Goal: Check status: Check status

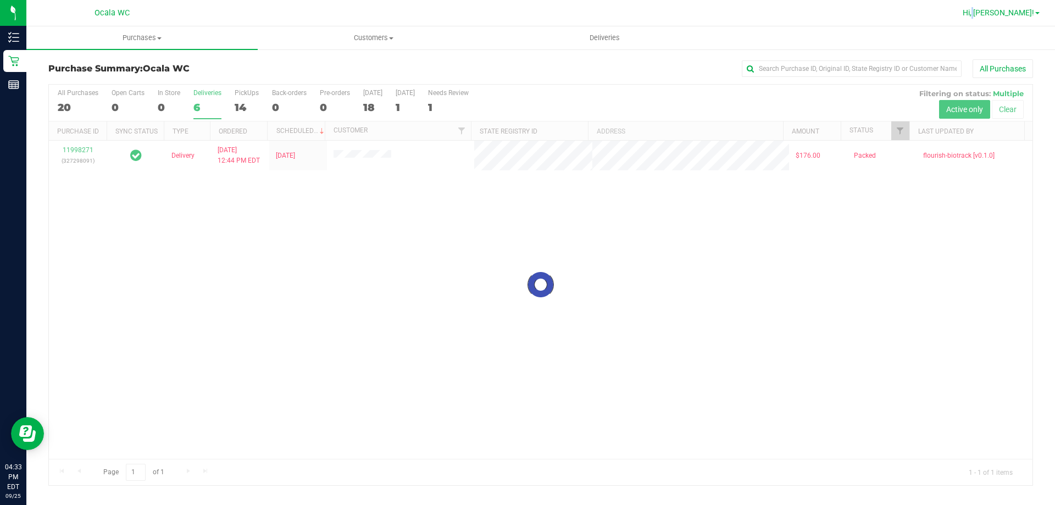
click at [1009, 12] on span "Hi, [PERSON_NAME]!" at bounding box center [998, 12] width 71 height 9
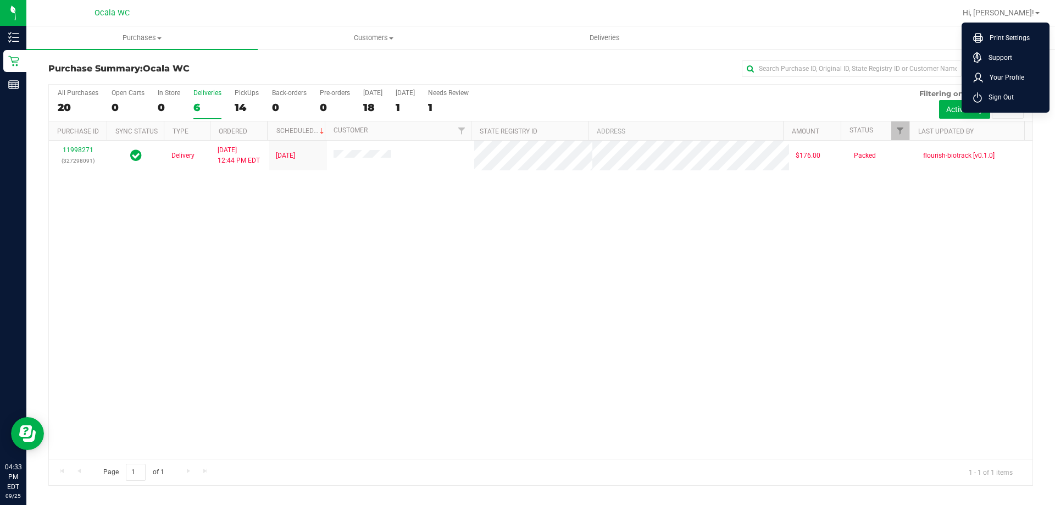
click at [598, 271] on div "11998271 (327298091) Delivery [DATE] 12:44 PM EDT 9/26/2025 $176.00 Packed flou…" at bounding box center [541, 300] width 984 height 318
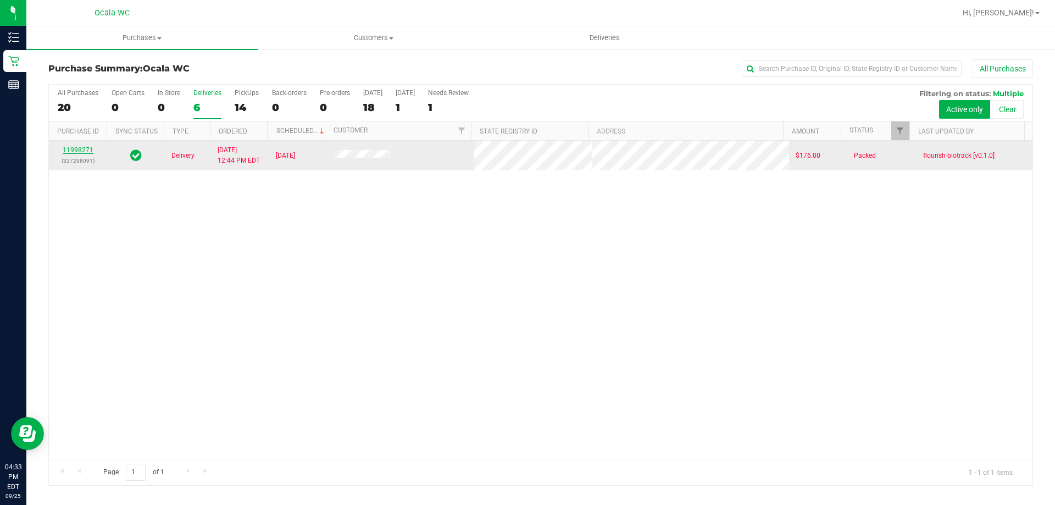
click at [79, 151] on link "11998271" at bounding box center [78, 150] width 31 height 8
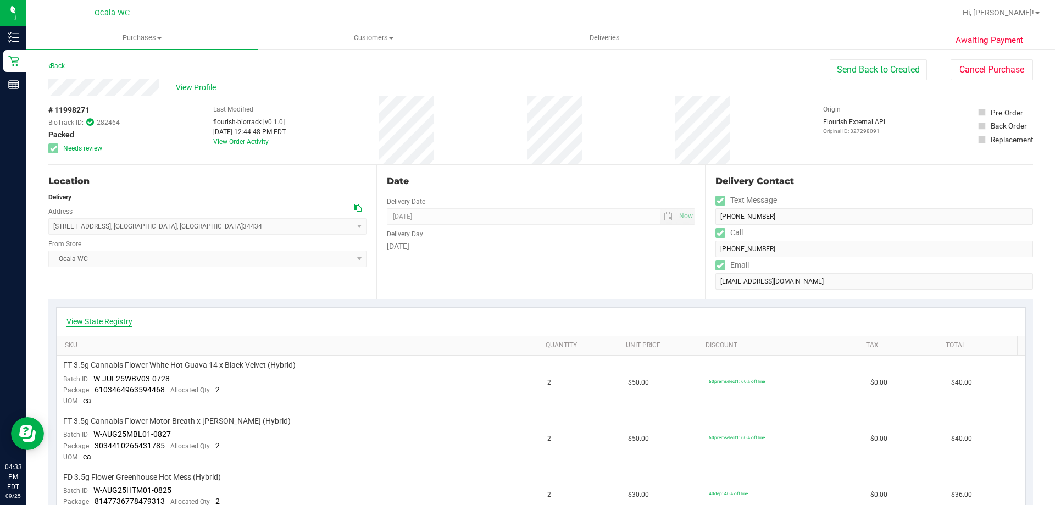
click at [120, 319] on link "View State Registry" at bounding box center [99, 321] width 66 height 11
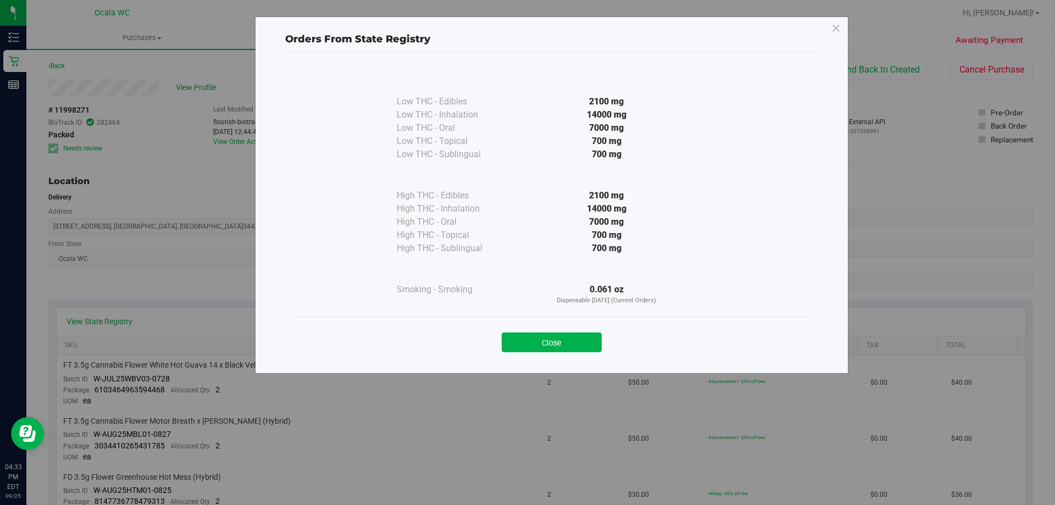
drag, startPoint x: 545, startPoint y: 342, endPoint x: 535, endPoint y: 339, distance: 10.4
click at [545, 341] on button "Close" at bounding box center [552, 342] width 100 height 20
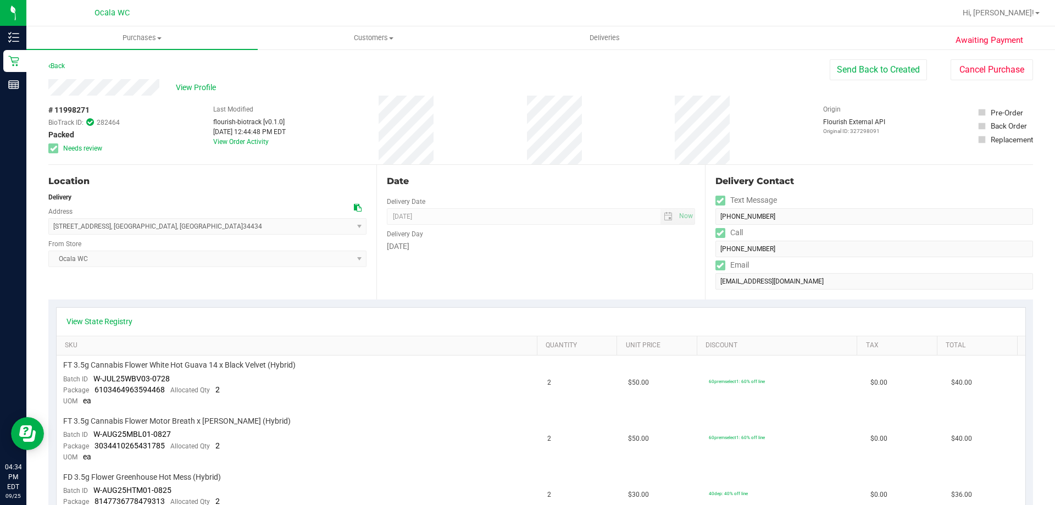
drag, startPoint x: 556, startPoint y: 69, endPoint x: 270, endPoint y: 82, distance: 286.0
click at [553, 69] on div "Back Send Back to Created Cancel Purchase" at bounding box center [540, 69] width 985 height 20
click at [63, 67] on link "Back" at bounding box center [56, 66] width 16 height 8
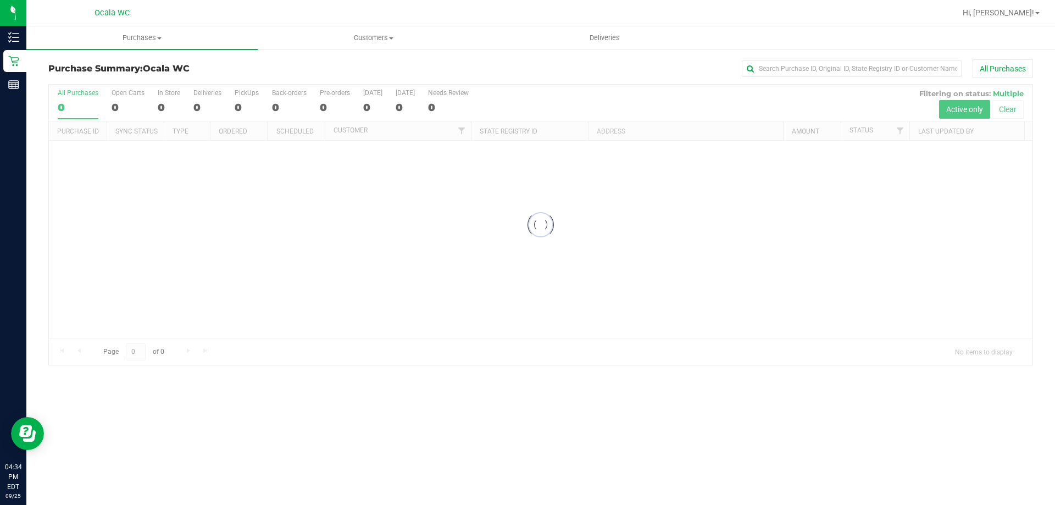
drag, startPoint x: 533, startPoint y: 69, endPoint x: 400, endPoint y: 79, distance: 133.3
click at [532, 69] on div "All Purchases" at bounding box center [704, 68] width 657 height 19
click at [445, 69] on div "All Purchases" at bounding box center [704, 68] width 657 height 19
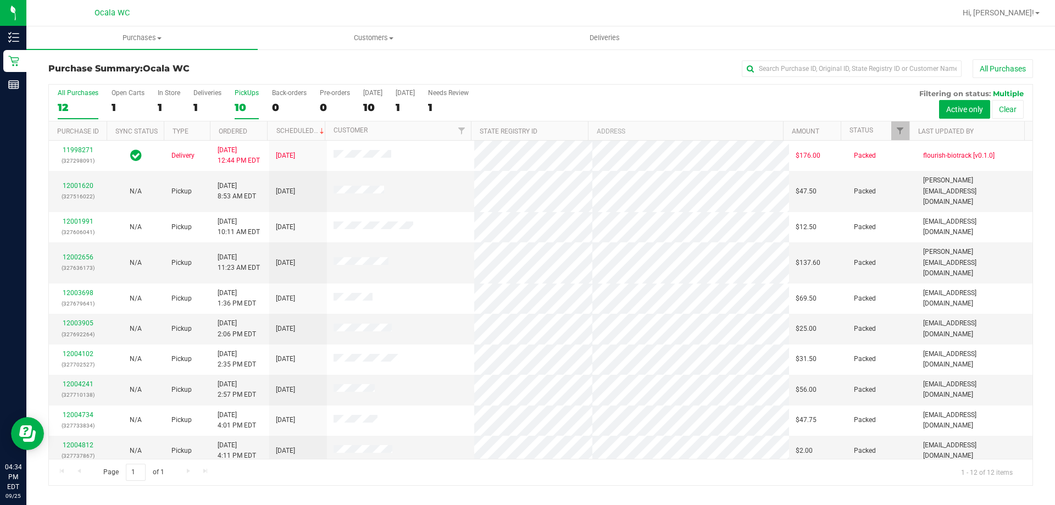
click at [238, 100] on label "PickUps 10" at bounding box center [247, 104] width 24 height 30
click at [0, 0] on input "PickUps 10" at bounding box center [0, 0] width 0 height 0
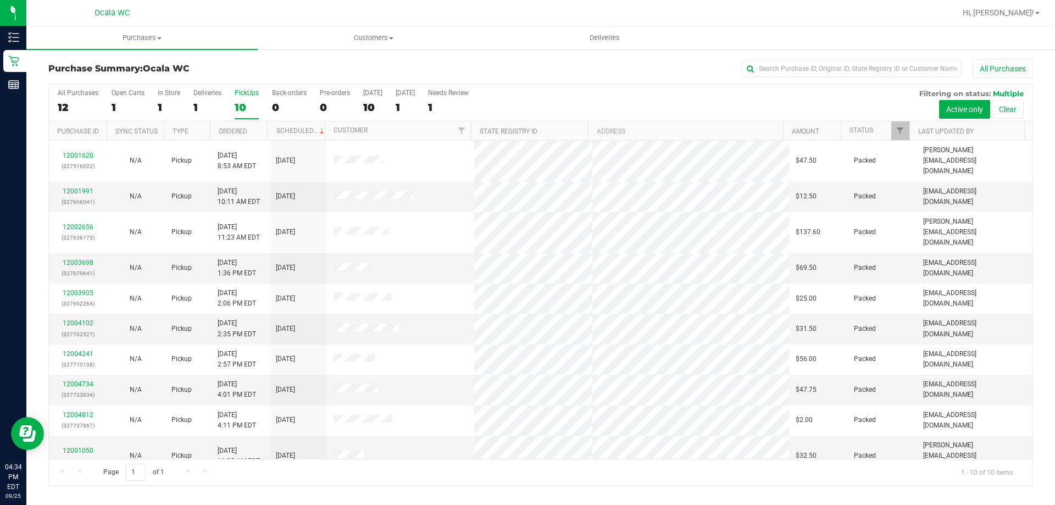
click at [612, 74] on div "All Purchases" at bounding box center [704, 68] width 657 height 19
click at [1034, 8] on span "Hi, [PERSON_NAME]!" at bounding box center [998, 12] width 71 height 9
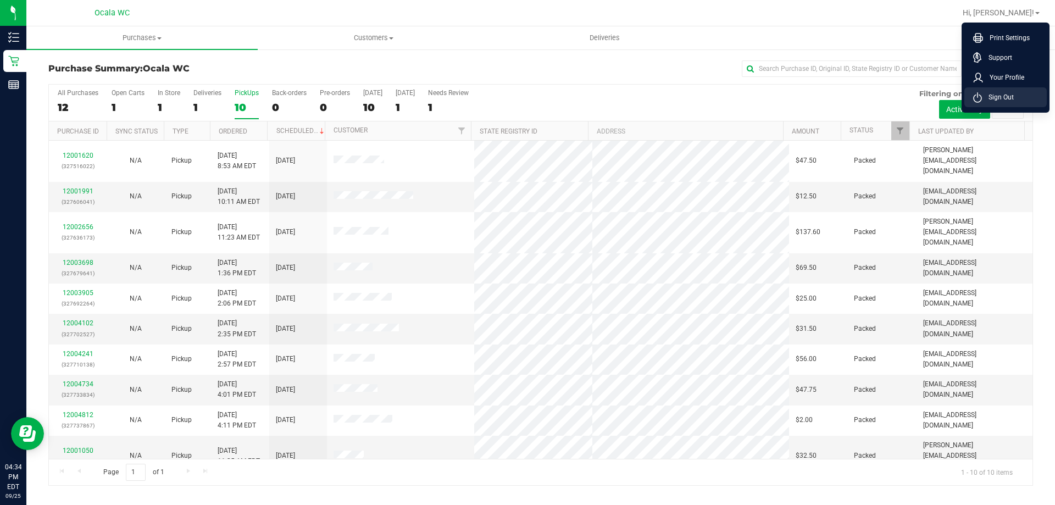
click at [1010, 94] on span "Sign Out" at bounding box center [998, 97] width 32 height 11
